Goal: Find specific page/section: Find specific page/section

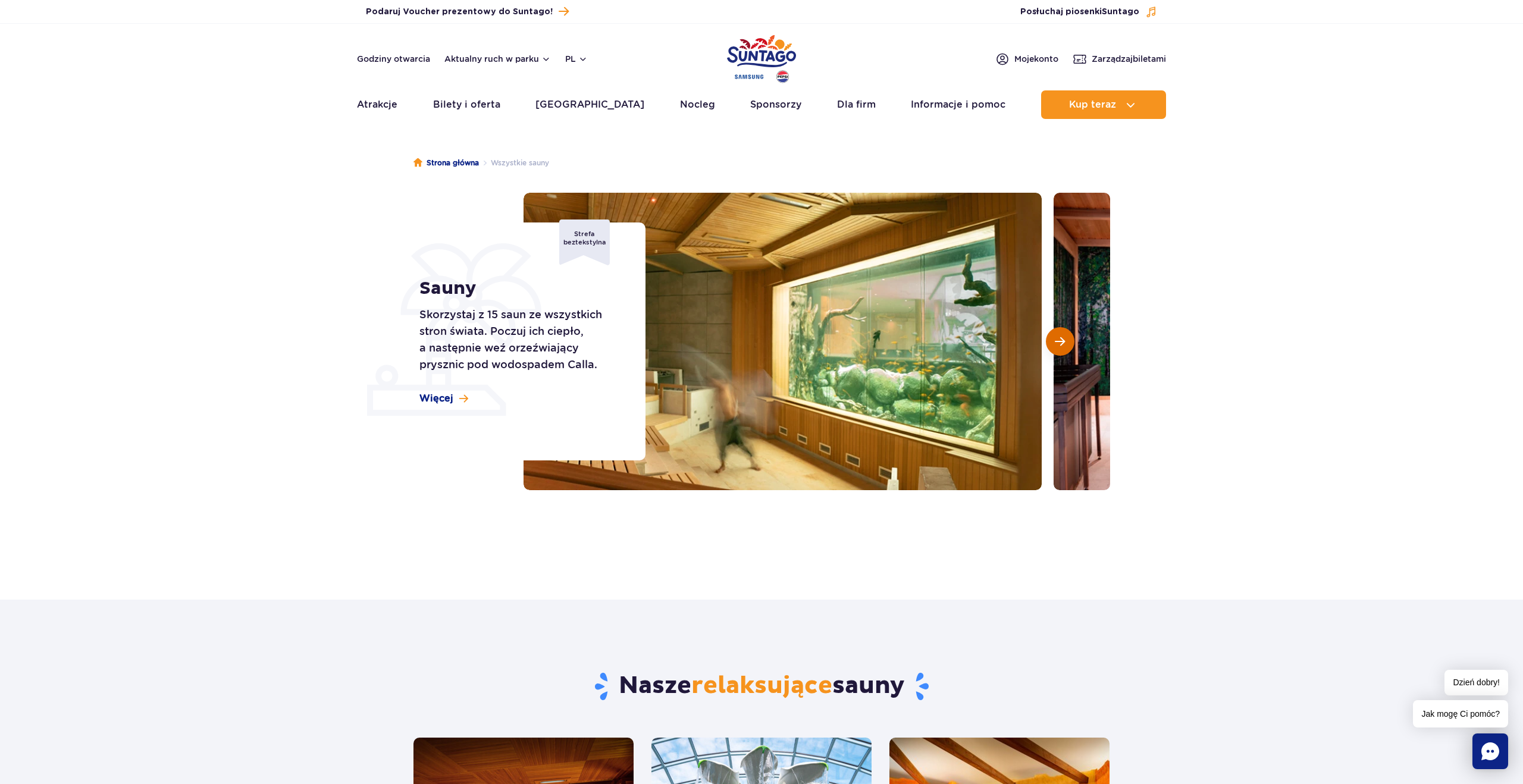
click at [1061, 344] on span "Następny slajd" at bounding box center [1060, 341] width 10 height 10
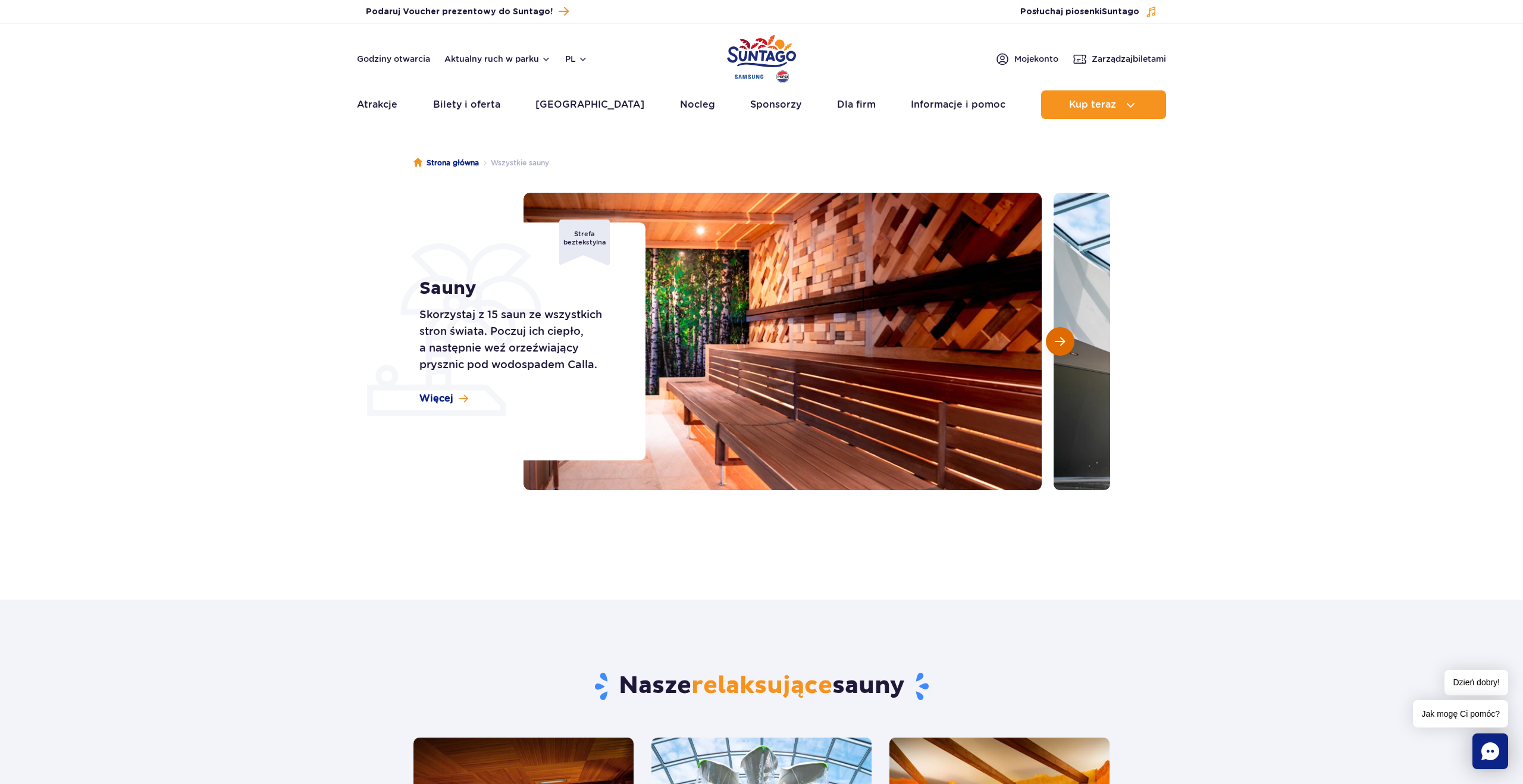
click at [1061, 344] on span "Następny slajd" at bounding box center [1060, 341] width 10 height 10
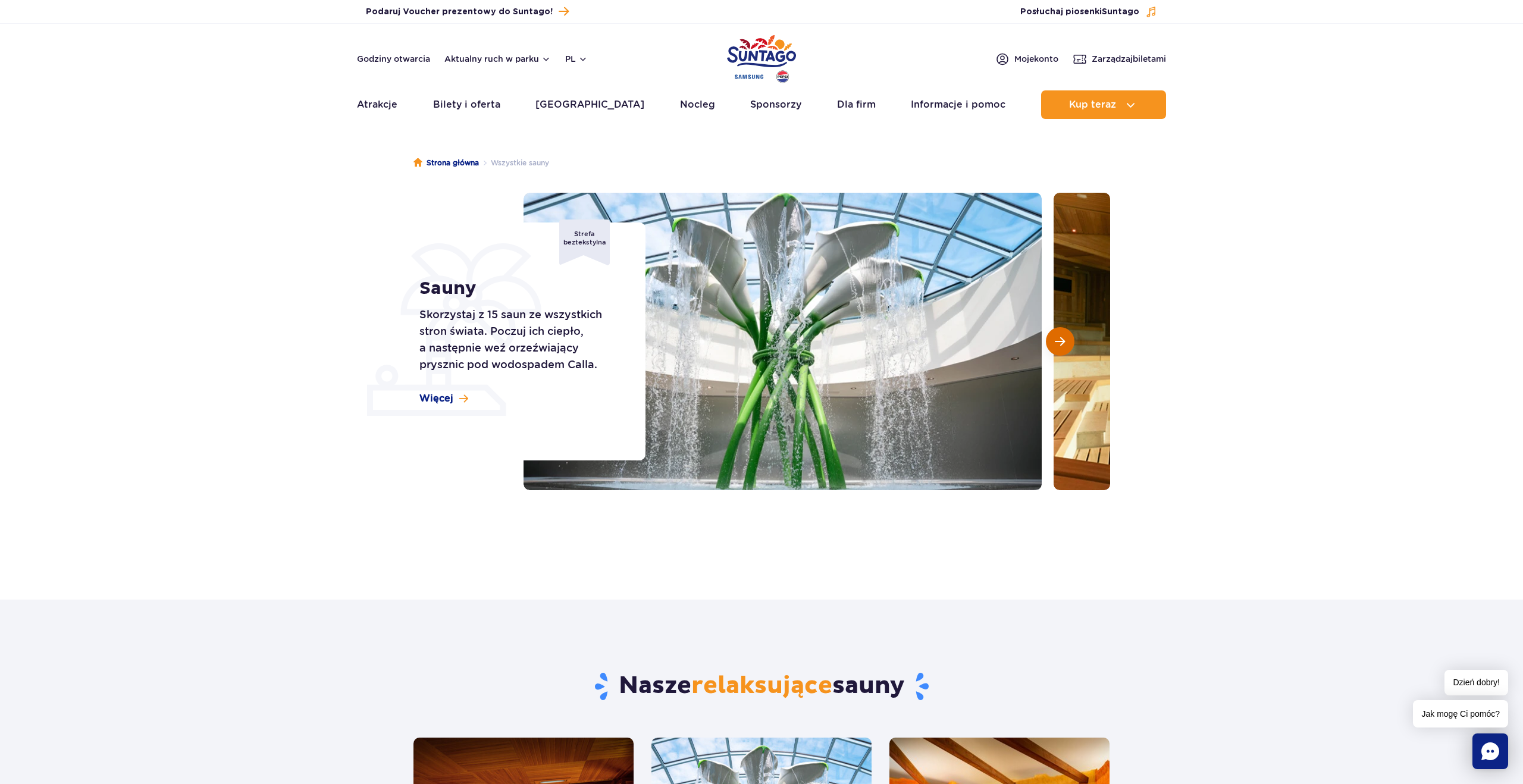
click at [1061, 344] on span "Następny slajd" at bounding box center [1060, 341] width 10 height 10
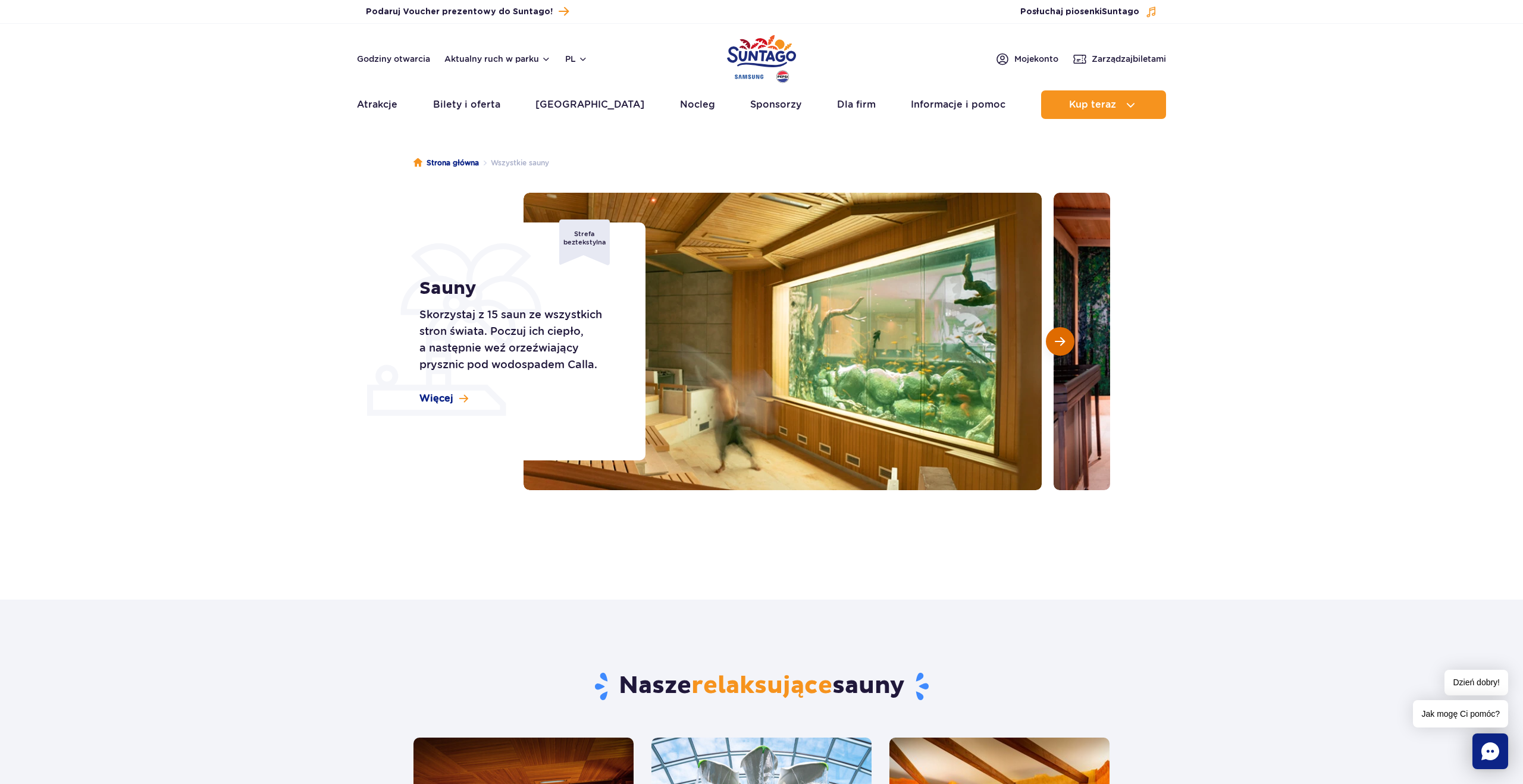
click at [1061, 344] on span "Następny slajd" at bounding box center [1060, 341] width 10 height 10
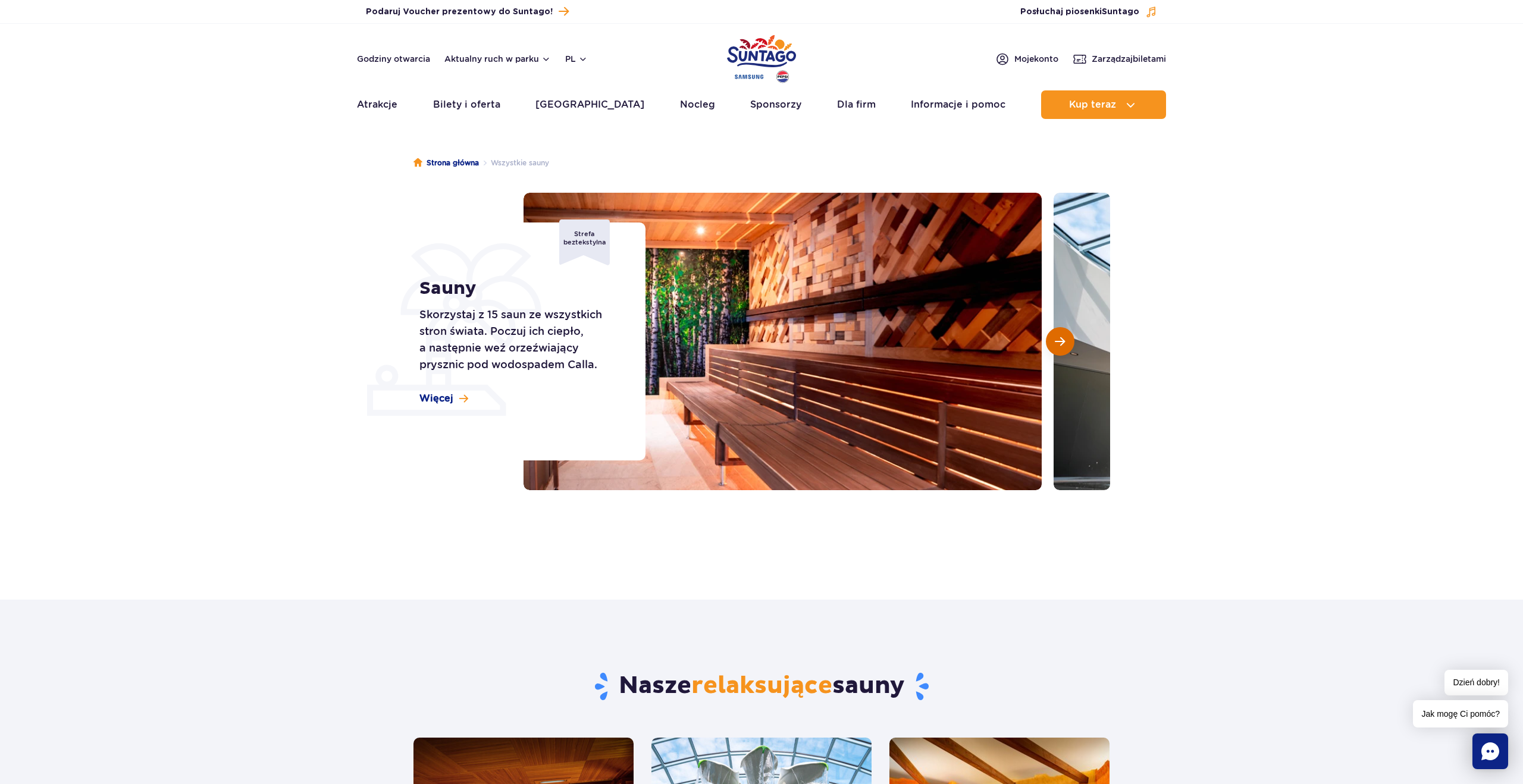
click at [1061, 344] on span "Następny slajd" at bounding box center [1060, 341] width 10 height 10
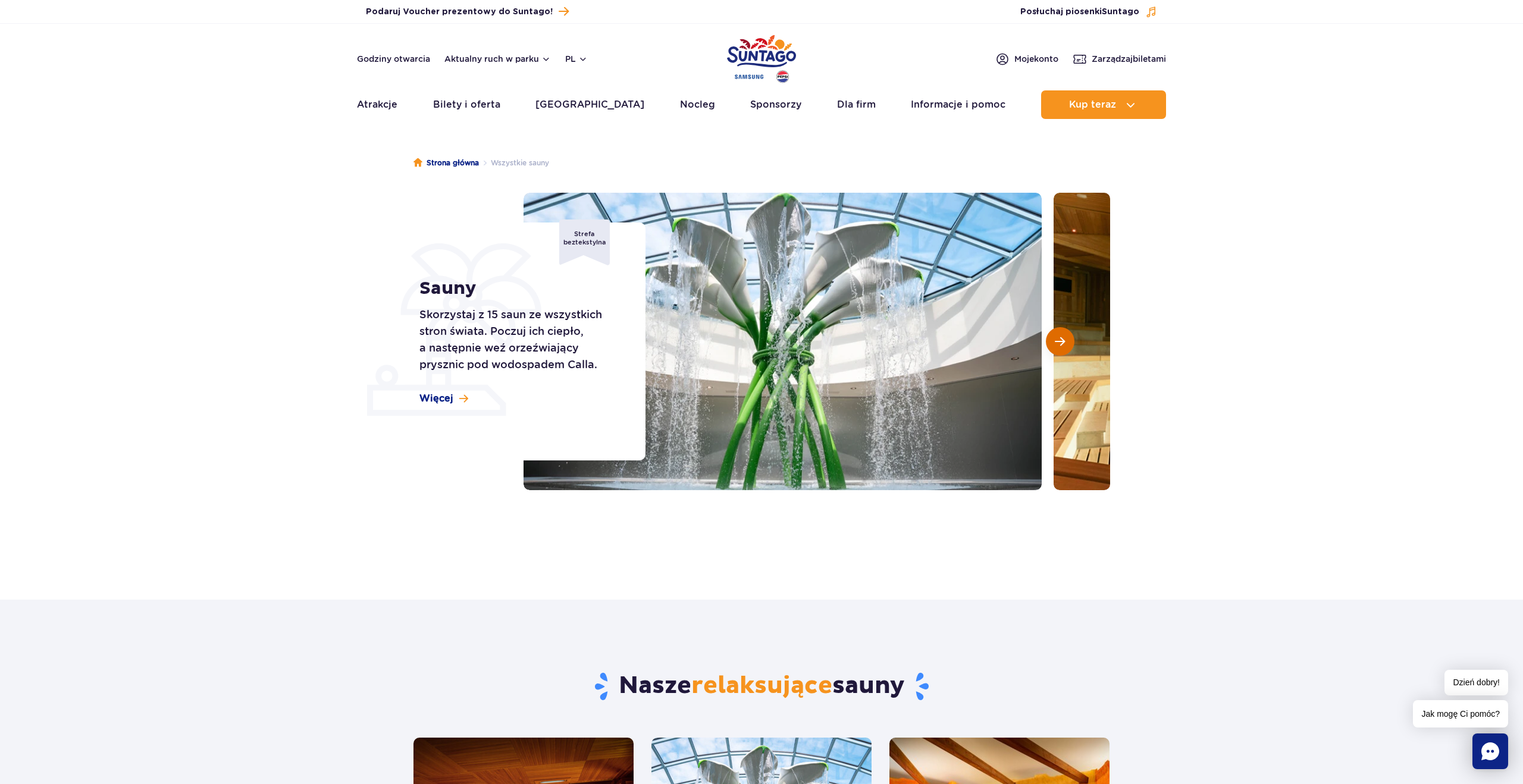
click at [1062, 344] on span "Następny slajd" at bounding box center [1060, 341] width 10 height 10
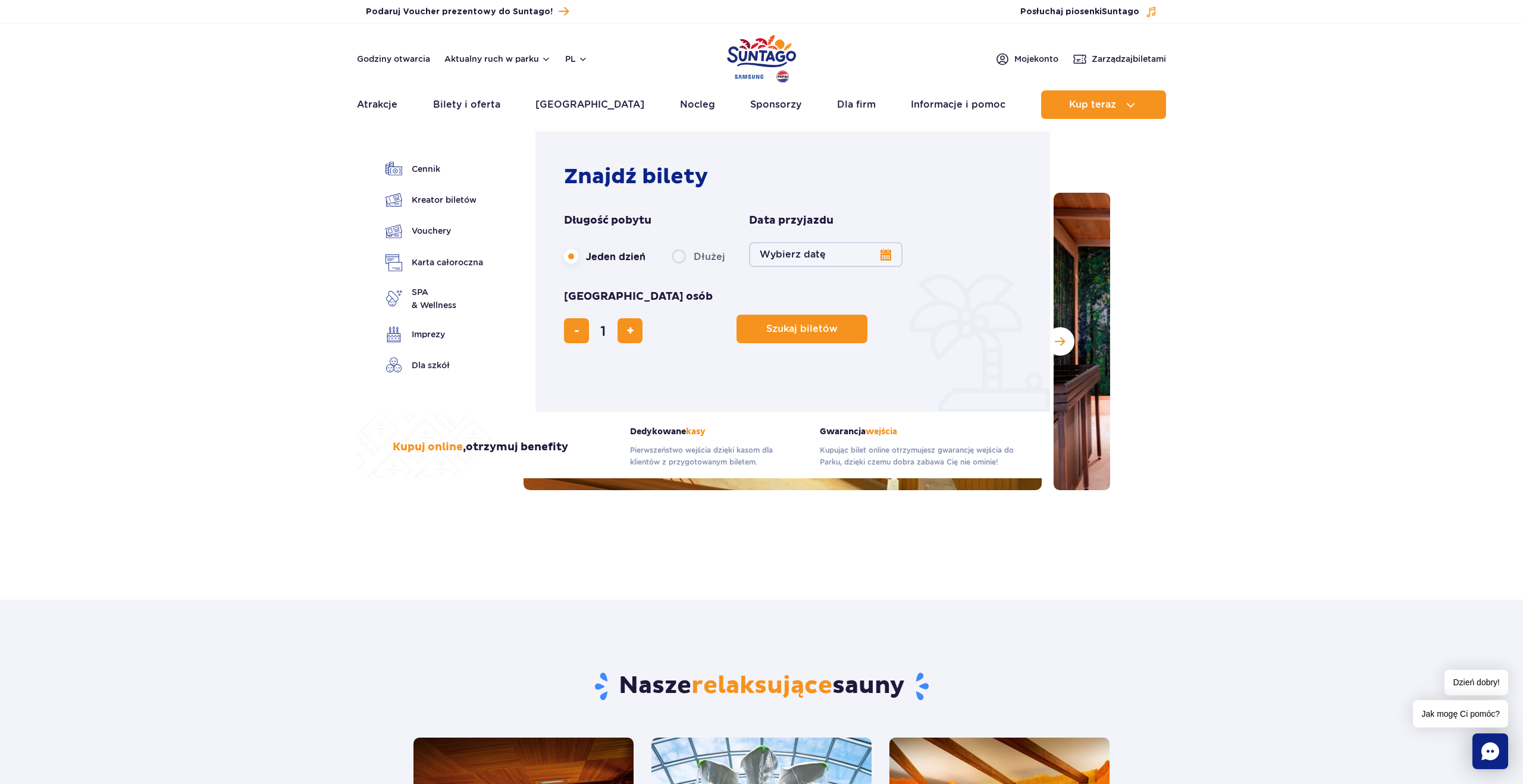
click at [881, 260] on button "Wybierz datę" at bounding box center [825, 254] width 153 height 25
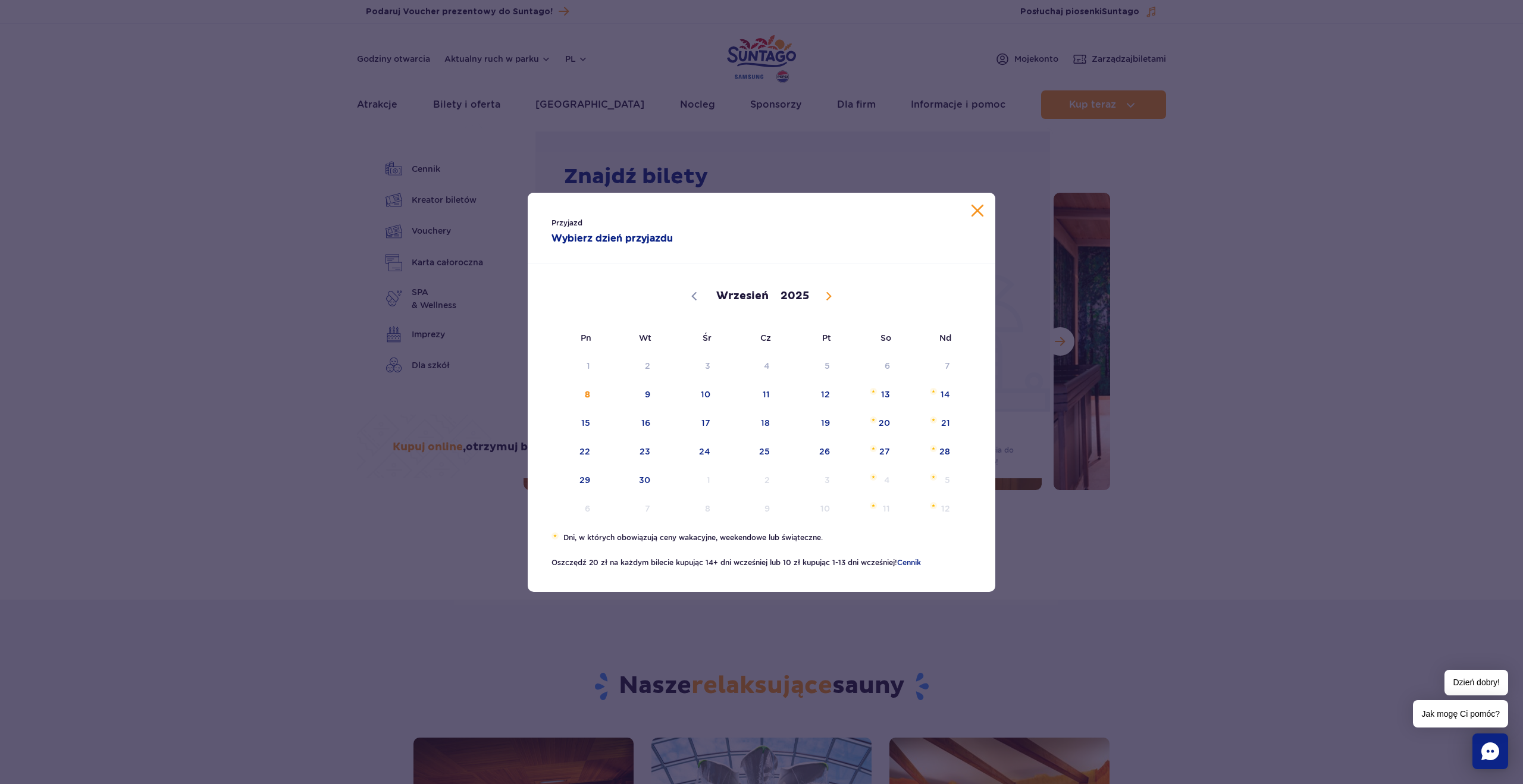
click at [979, 210] on button "Zamknij kalendarz" at bounding box center [977, 210] width 12 height 12
